Goal: Download file/media

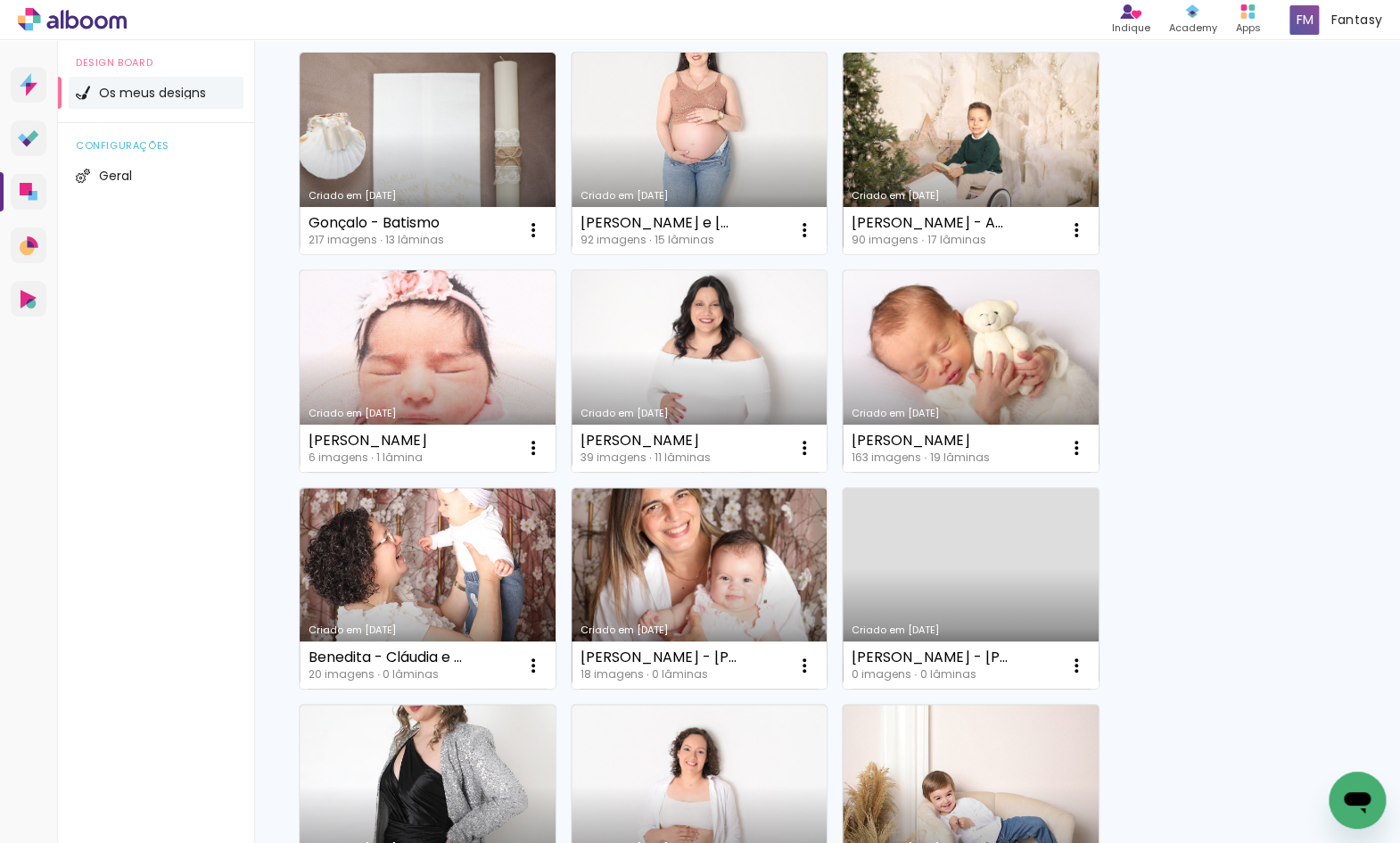
scroll to position [1043, 0]
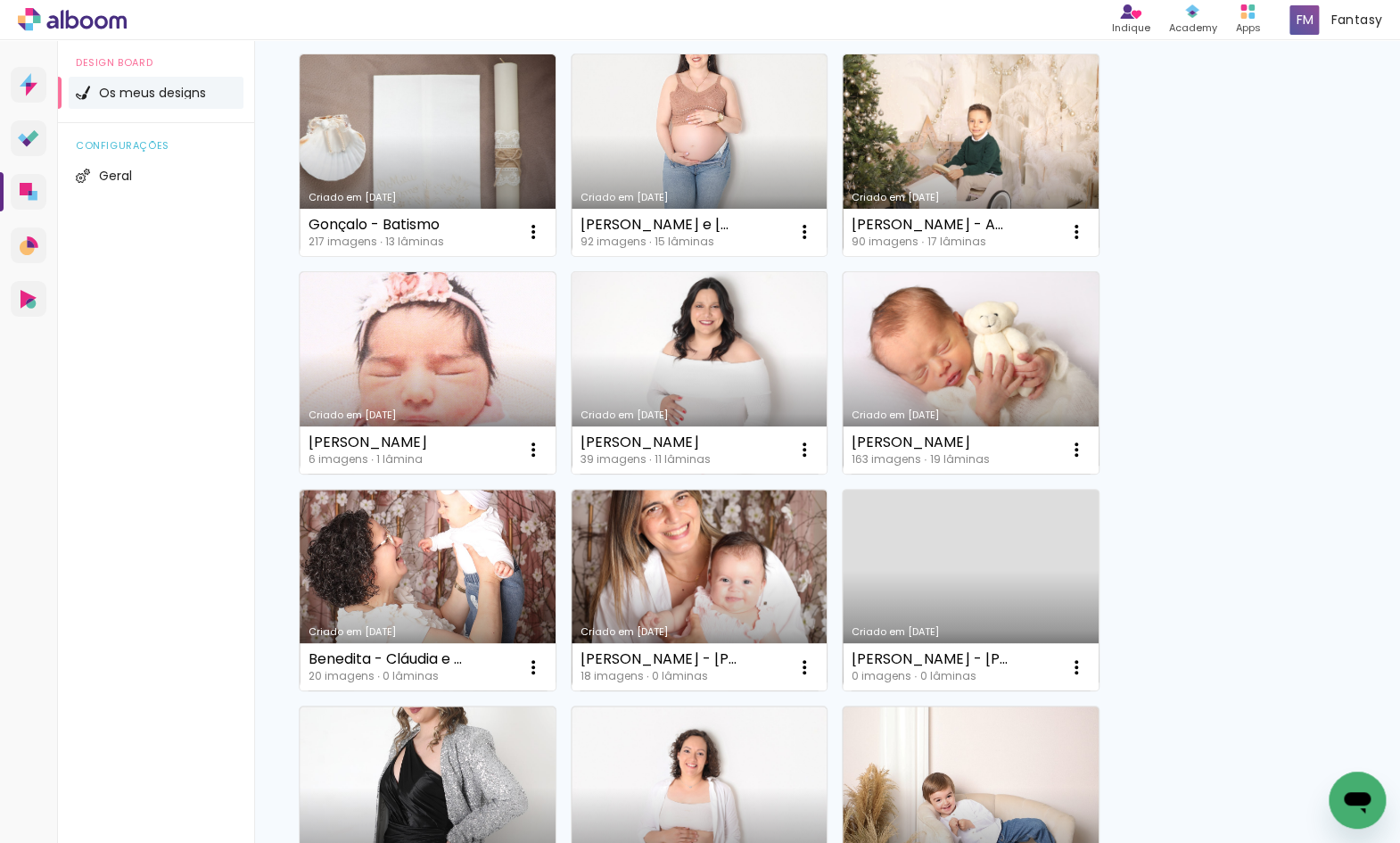
click at [652, 337] on link "Criado em [DATE]" at bounding box center [700, 373] width 256 height 201
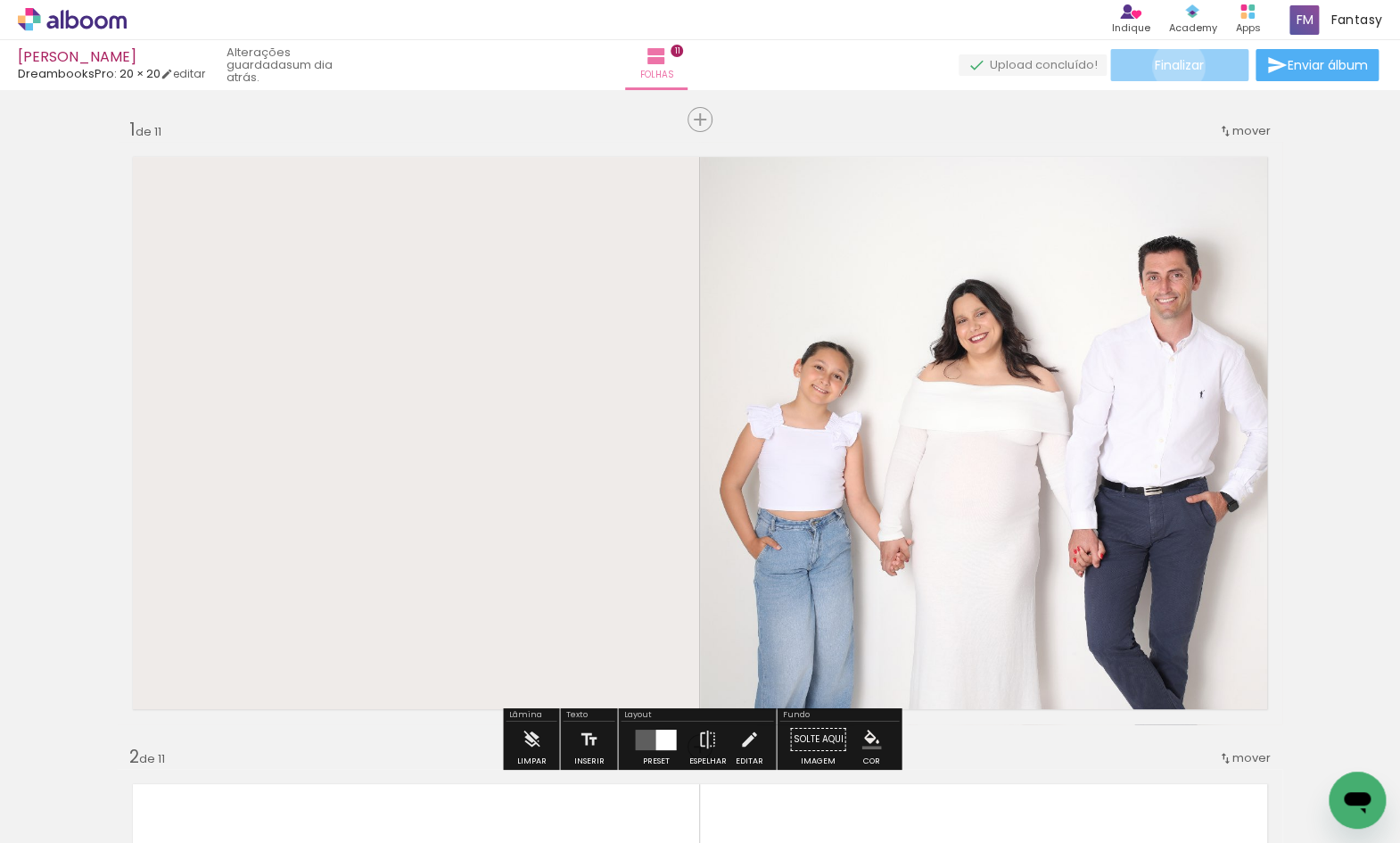
click at [1172, 65] on span "Finalizar" at bounding box center [1180, 66] width 49 height 13
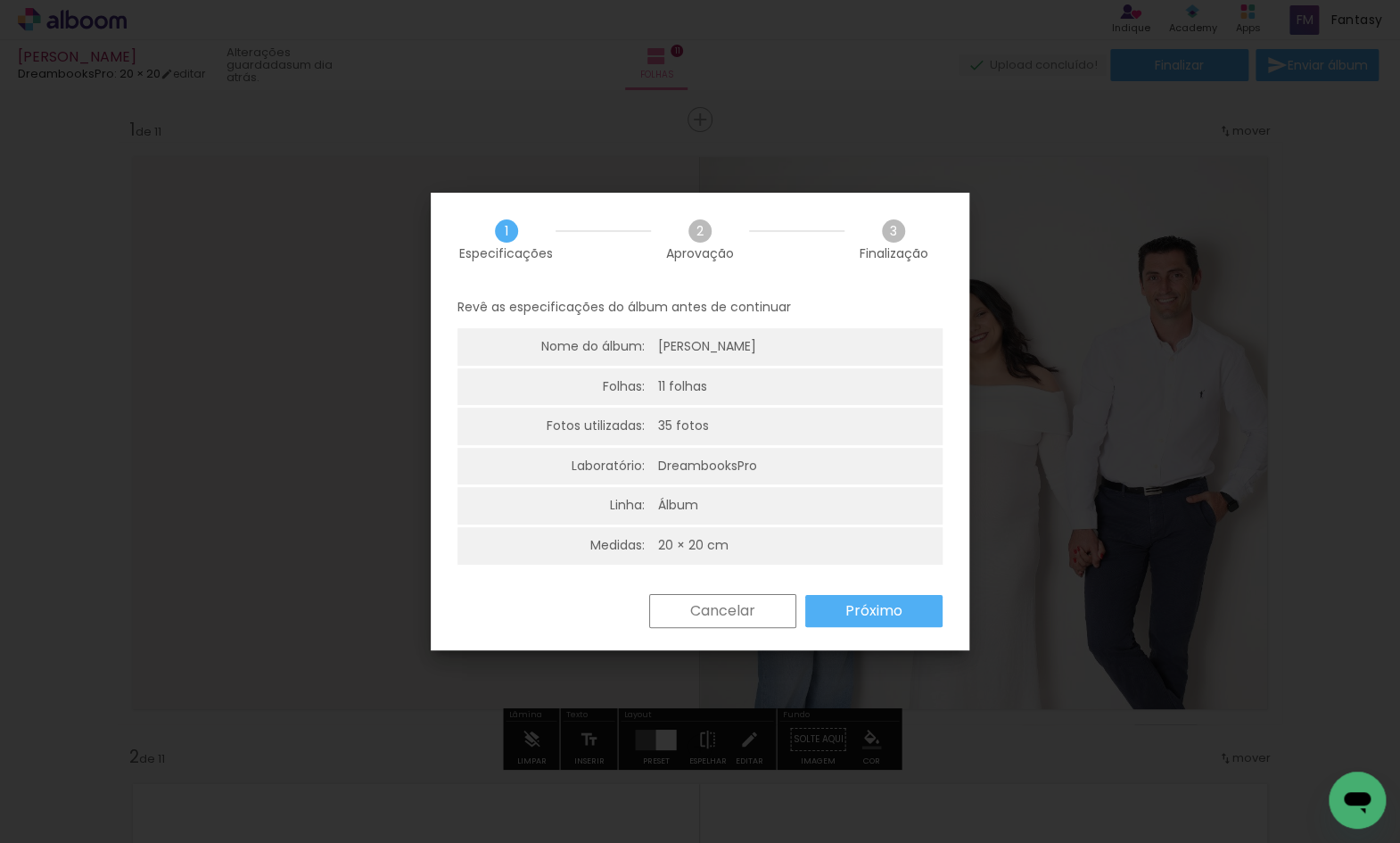
click at [849, 588] on div "Revê as especificações do álbum antes de continuar Nome do álbum: Joana Pereira…" at bounding box center [700, 440] width 538 height 308
click at [0, 0] on slot "Próximo" at bounding box center [0, 0] width 0 height 0
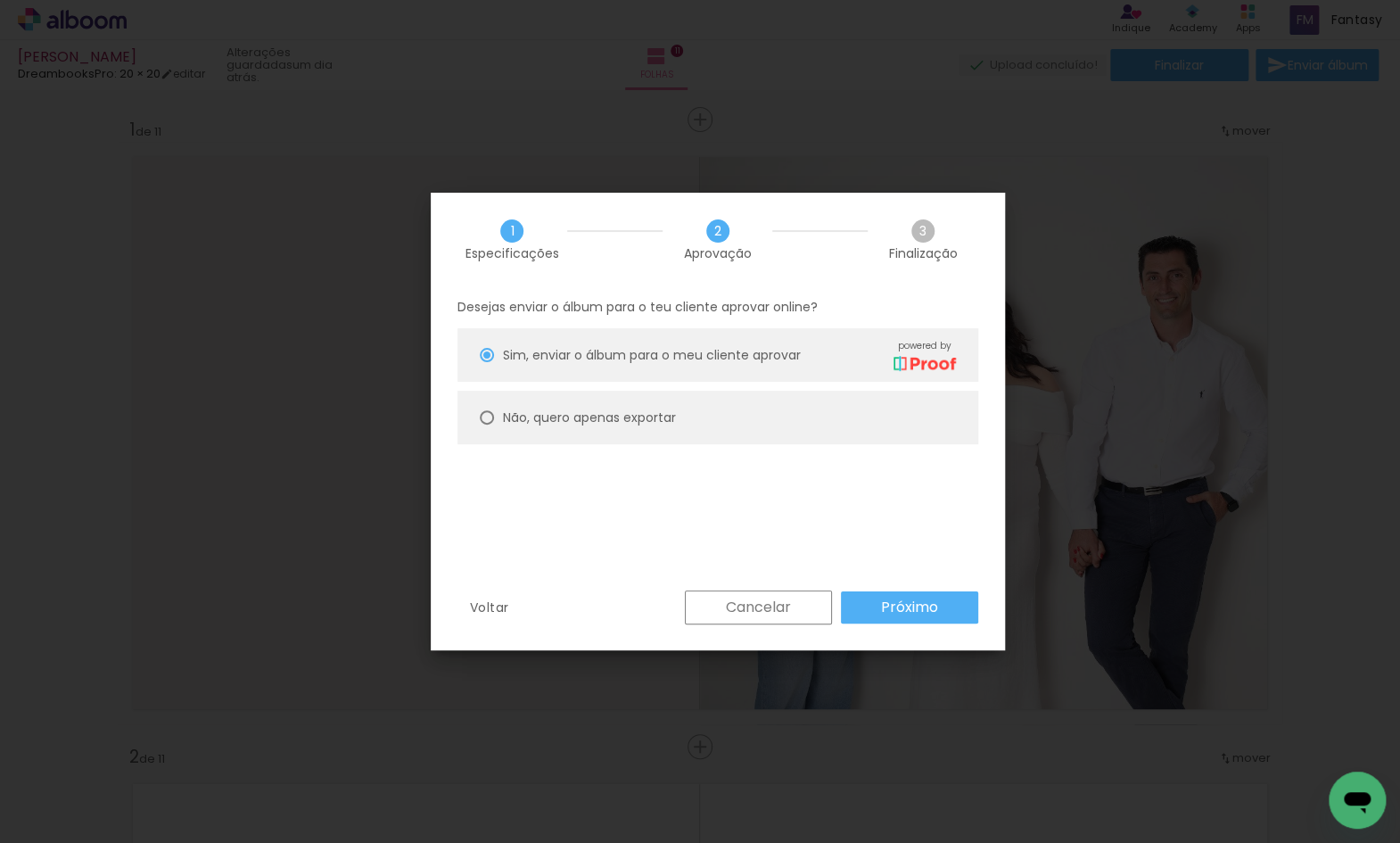
click at [0, 0] on slot "Não, quero apenas exportar" at bounding box center [0, 0] width 0 height 0
type paper-radio-button "on"
click at [861, 606] on paper-button "Próximo" at bounding box center [909, 607] width 138 height 32
type input "Alta, 300 DPI"
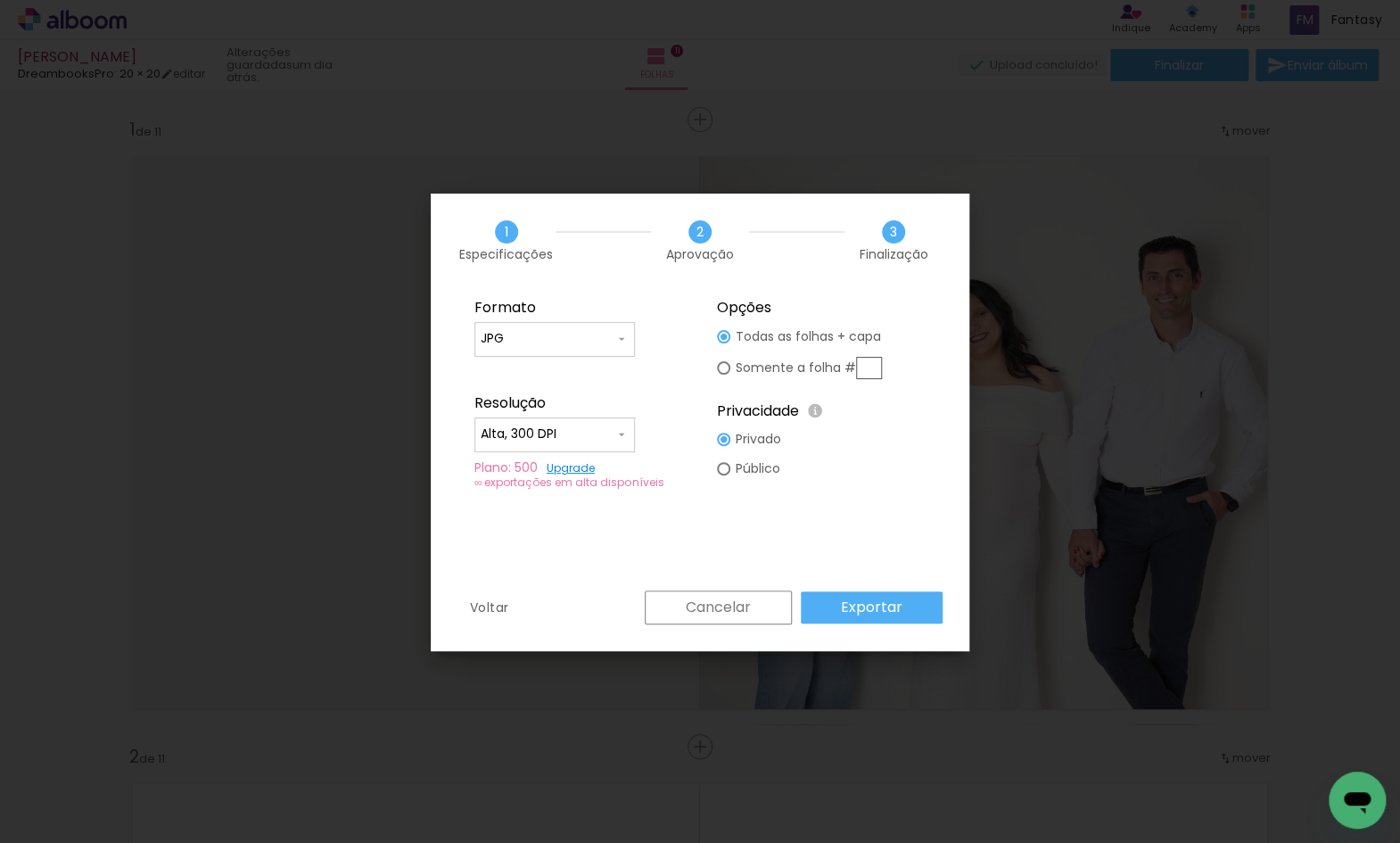
click at [0, 0] on slot "Exportar" at bounding box center [0, 0] width 0 height 0
